Goal: Book appointment/travel/reservation

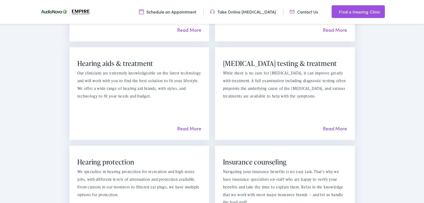
scroll to position [468, 0]
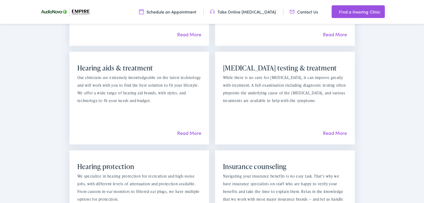
click at [183, 12] on link "Schedule an Appointment" at bounding box center [167, 12] width 57 height 6
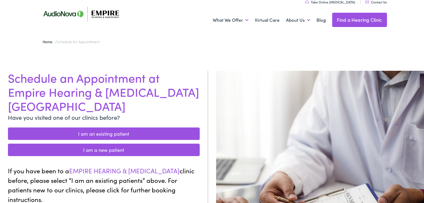
scroll to position [8, 0]
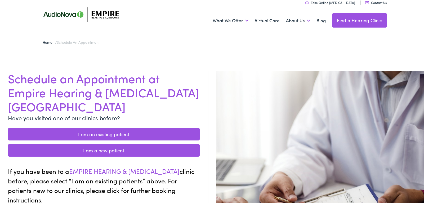
click at [104, 128] on link "I am an existing patient" at bounding box center [104, 134] width 192 height 12
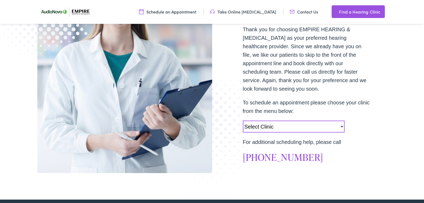
scroll to position [135, 0]
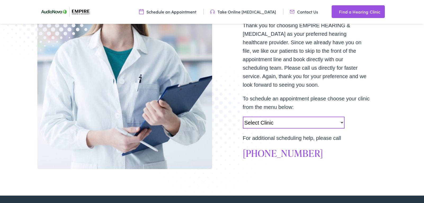
click at [341, 122] on select "Select Clinic Norwich-NY-AudioNova 43 Hale Street Amherst-NY-AudioNova 315 Albe…" at bounding box center [294, 123] width 102 height 12
select select "https://empirehearing.alpacaaudiology.com/locations/empire-hearing-audiology-am…"
click at [243, 117] on select "Select Clinic Norwich-NY-AudioNova 43 Hale Street Amherst-NY-AudioNova 315 Albe…" at bounding box center [294, 123] width 102 height 12
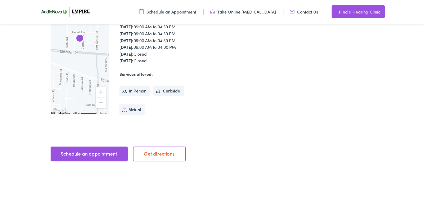
scroll to position [149, 0]
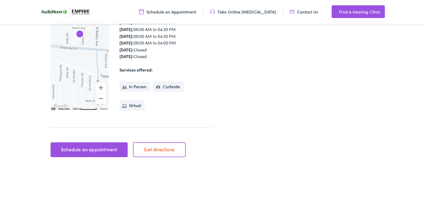
click at [97, 149] on link "Schedule an appointment" at bounding box center [89, 149] width 77 height 15
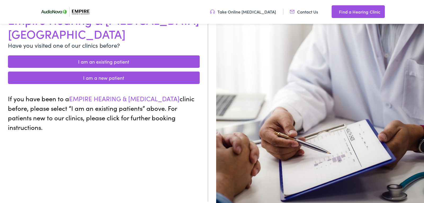
scroll to position [78, 0]
click at [148, 56] on link "I am an existing patient" at bounding box center [104, 62] width 192 height 12
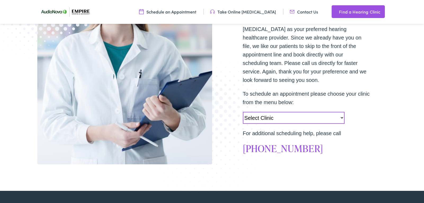
scroll to position [141, 0]
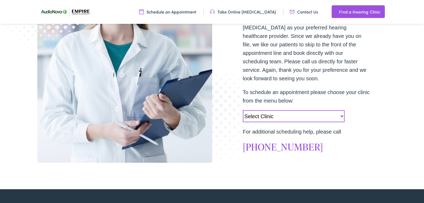
click at [342, 117] on select "Select Clinic Norwich-NY-AudioNova 43 Hale Street Amherst-NY-AudioNova 315 Albe…" at bounding box center [294, 116] width 102 height 12
select select "https://empirehearing.alpacaaudiology.com/locations/empire-hearing-audiology-am…"
click at [243, 110] on select "Select Clinic Norwich-NY-AudioNova 43 Hale Street Amherst-NY-AudioNova 315 Albe…" at bounding box center [294, 116] width 102 height 12
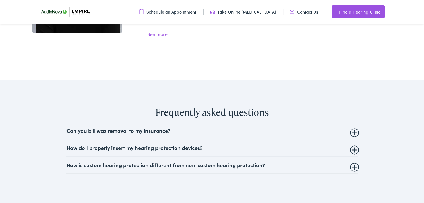
scroll to position [1004, 0]
click at [189, 126] on summary "Can you bill wax removal to my insurance?" at bounding box center [213, 129] width 292 height 6
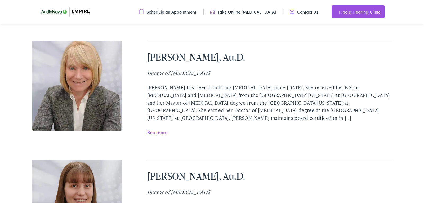
scroll to position [787, 0]
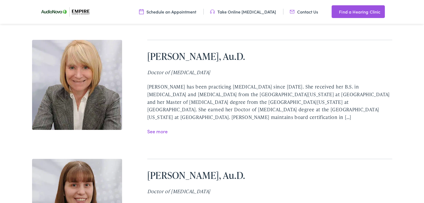
click at [158, 128] on link "See more" at bounding box center [157, 131] width 20 height 7
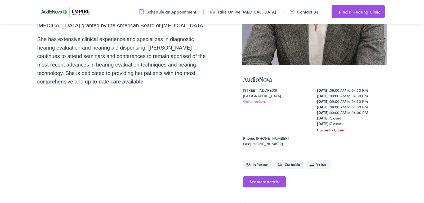
scroll to position [159, 0]
